Goal: Submit feedback/report problem

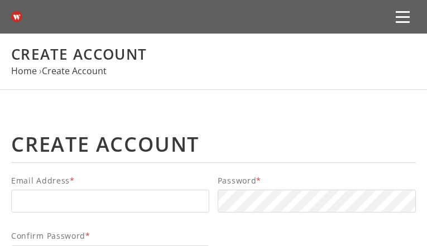
select select "Alabama"
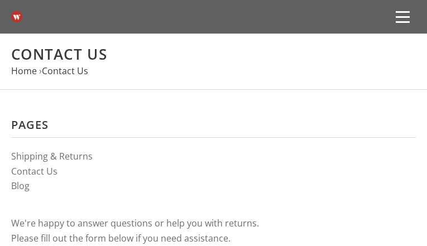
type input "ERUMNHNFsVsMO"
type input "[EMAIL_ADDRESS][DOMAIN_NAME]"
type input "CSHCJJQHO"
type input "8006535248"
type input "ilFdbsdXseeL"
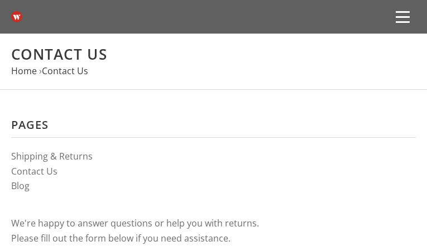
type input "anHCnexlVFdLOBen"
type input "FWzbOykZpA"
type input "[EMAIL_ADDRESS][DOMAIN_NAME]"
type input "oBDxHeUwbVOMNHY"
type input "2651042801"
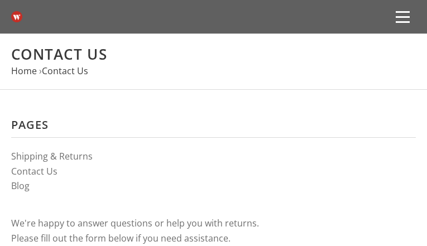
type input "lbvEonfF"
type input "ZCmBuitxL"
